Goal: Task Accomplishment & Management: Manage account settings

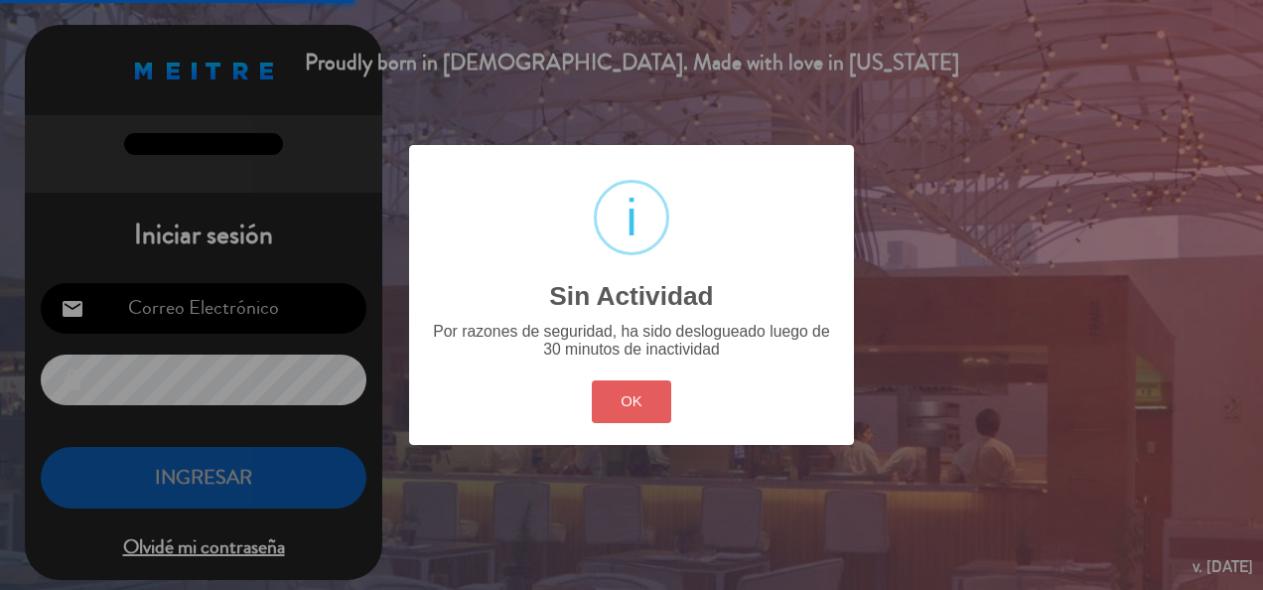
click at [640, 393] on button "OK" at bounding box center [632, 401] width 80 height 43
type input "[PERSON_NAME][EMAIL_ADDRESS][DOMAIN_NAME]"
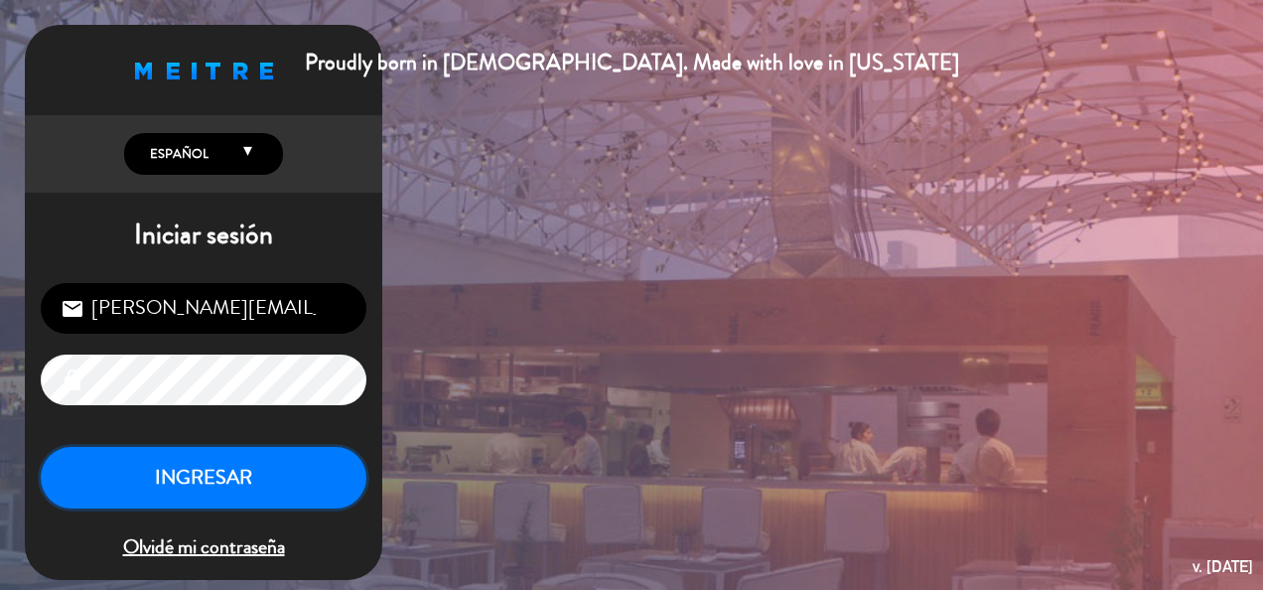
click at [326, 480] on button "INGRESAR" at bounding box center [204, 478] width 326 height 63
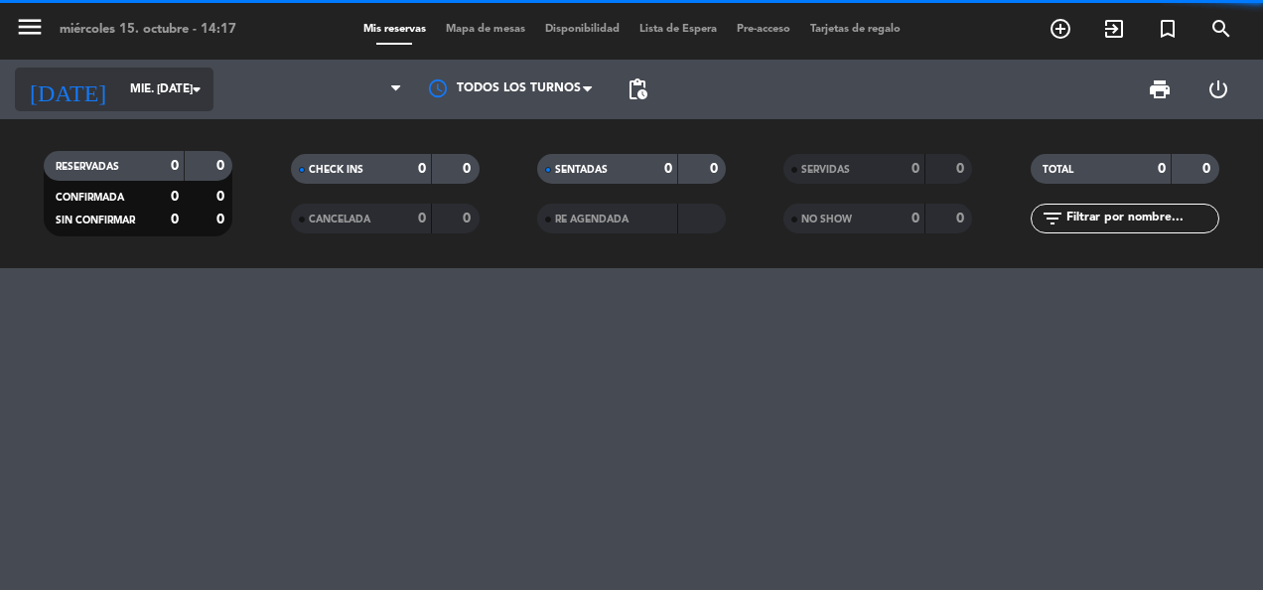
click at [120, 74] on input "mié. [DATE]" at bounding box center [198, 90] width 157 height 34
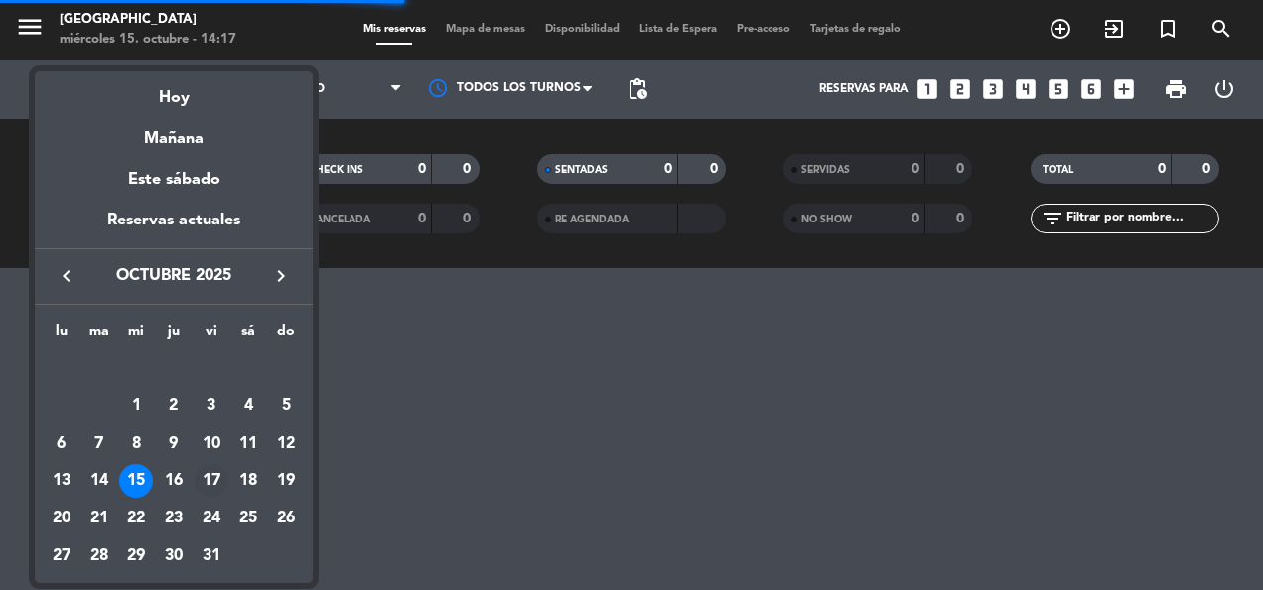
click at [207, 476] on div "17" at bounding box center [212, 481] width 34 height 34
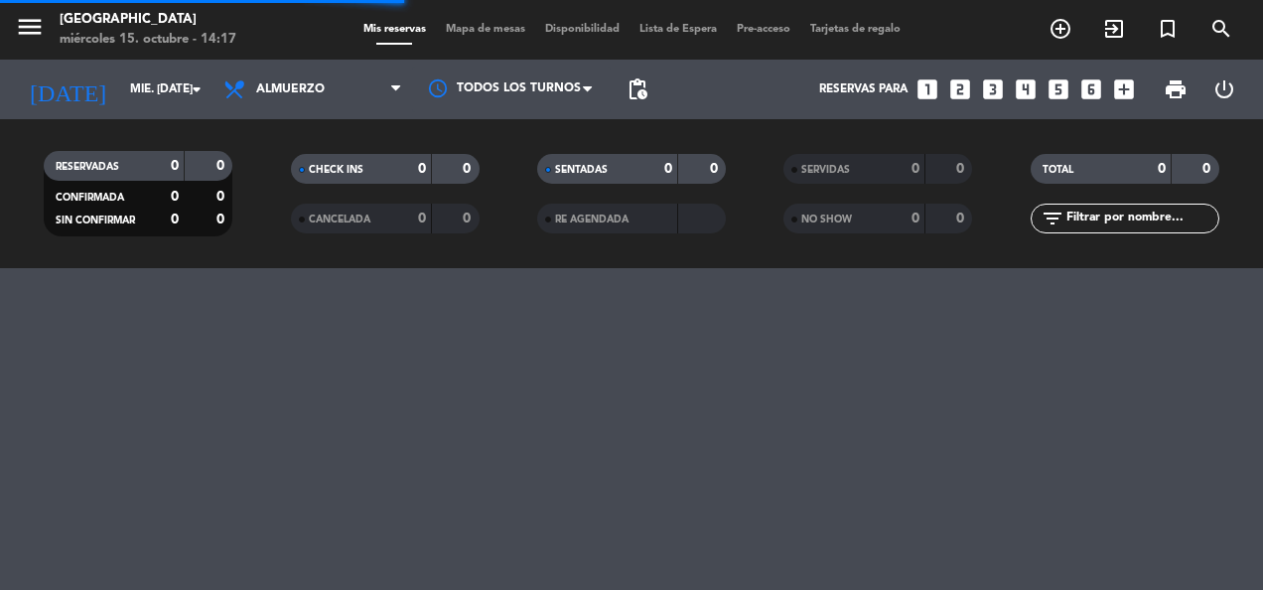
type input "vie. [DATE]"
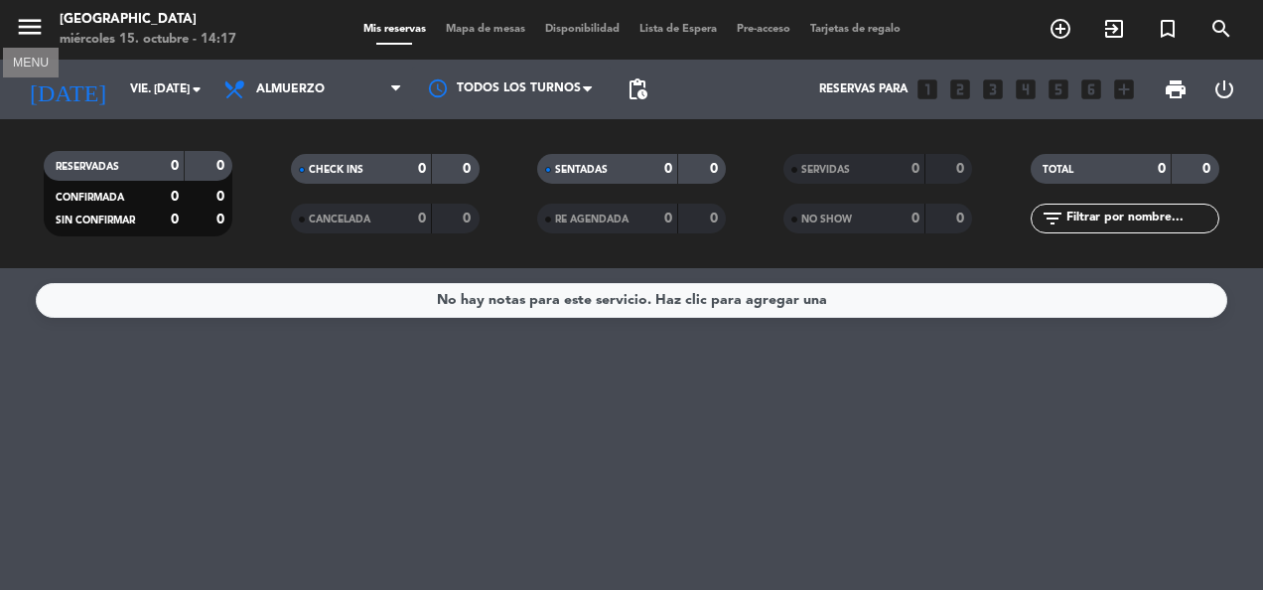
click at [38, 22] on icon "menu" at bounding box center [30, 27] width 30 height 30
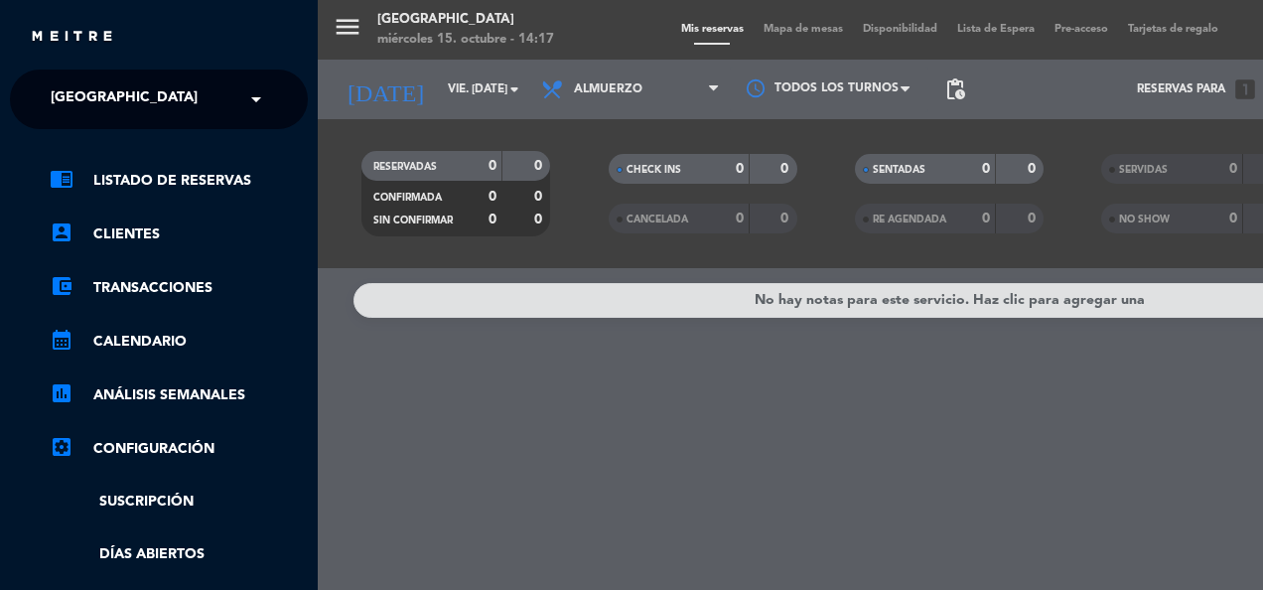
click at [134, 93] on span "[GEOGRAPHIC_DATA]" at bounding box center [124, 99] width 147 height 42
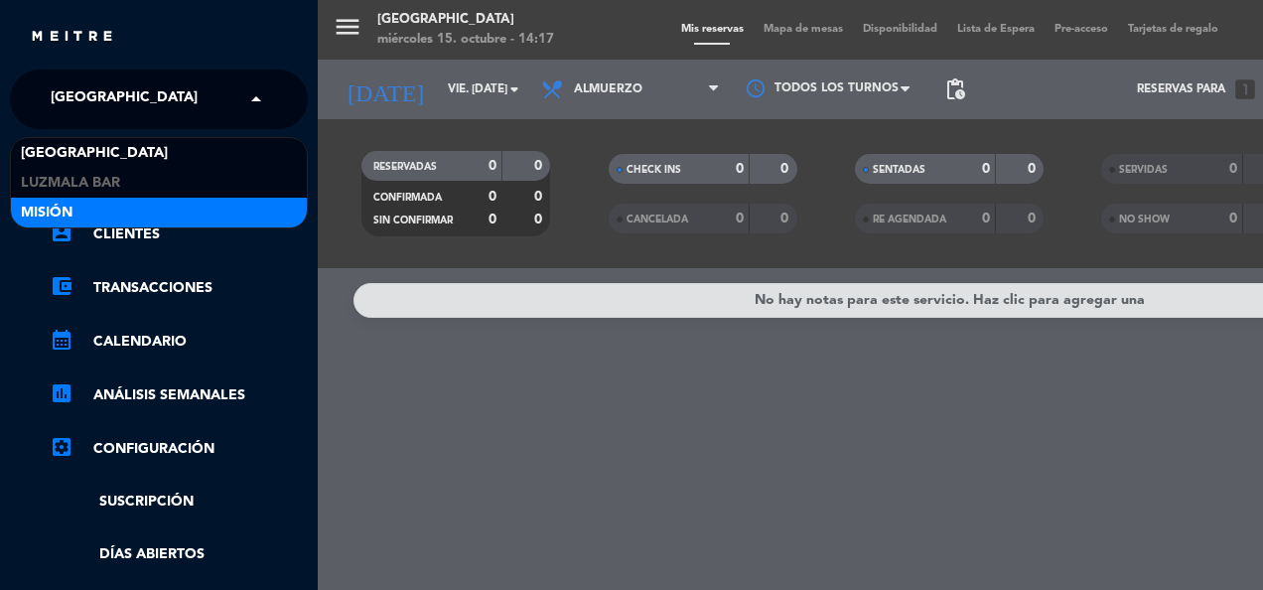
click at [110, 208] on div "Misión" at bounding box center [159, 213] width 296 height 30
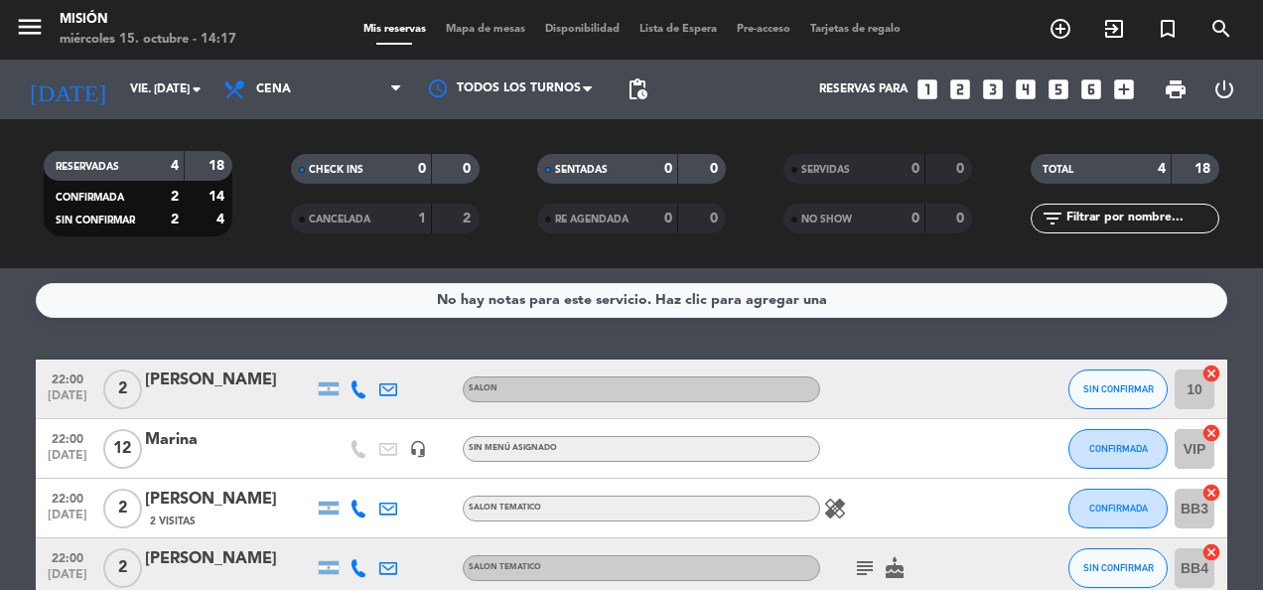
click at [514, 30] on span "Mapa de mesas" at bounding box center [485, 29] width 99 height 11
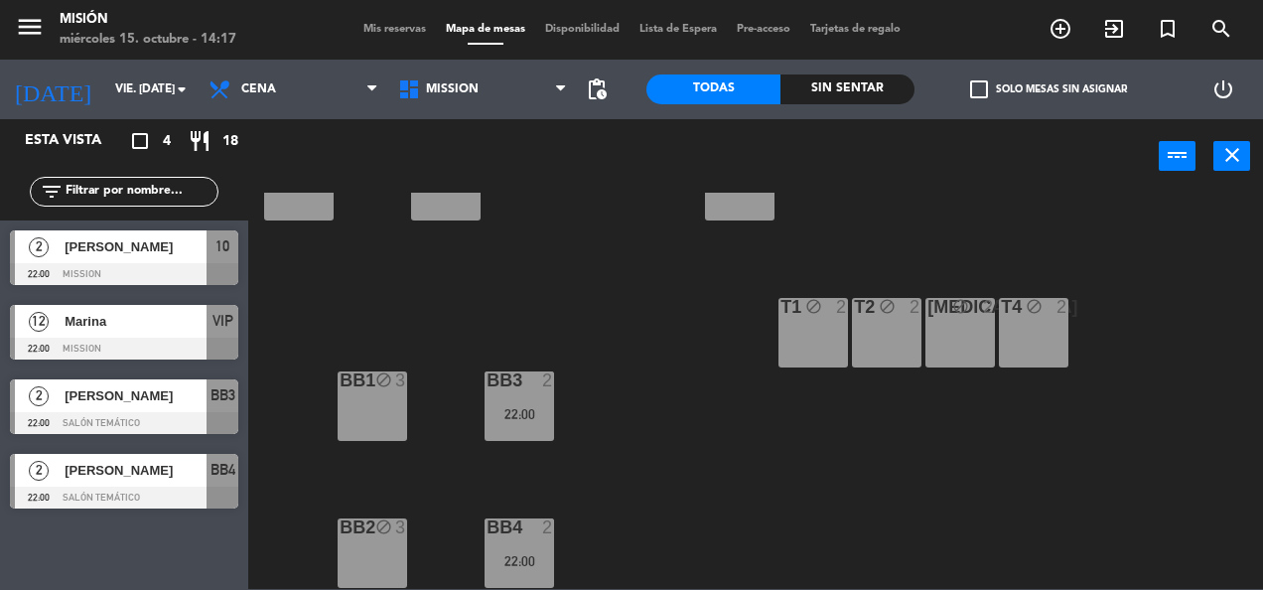
scroll to position [526, 0]
click at [659, 317] on div "5 3 6 2 7 2 VIP 12 22:00 8 lock 2 1A 2 1 2 9 2 10 2 22:00 11 4 12 4 13 2 2 4 1B…" at bounding box center [762, 391] width 1002 height 396
